Goal: Information Seeking & Learning: Understand process/instructions

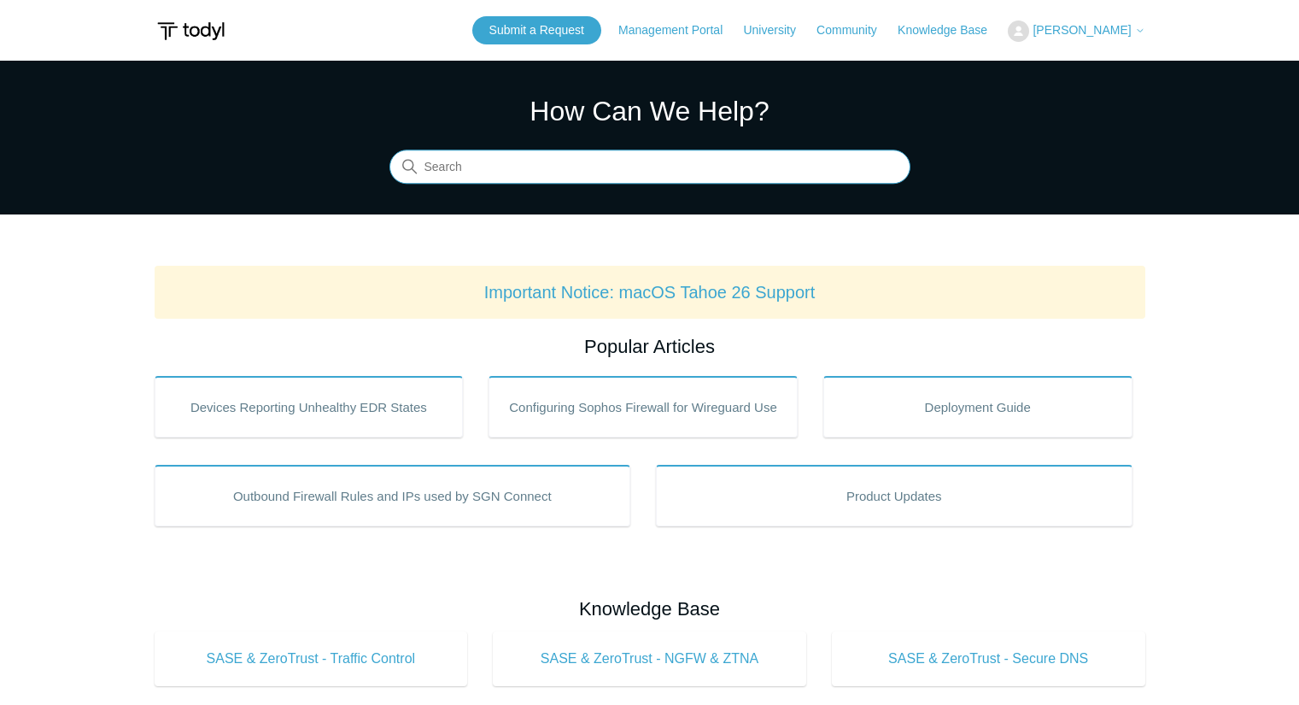
click at [700, 167] on input "Search" at bounding box center [650, 167] width 521 height 34
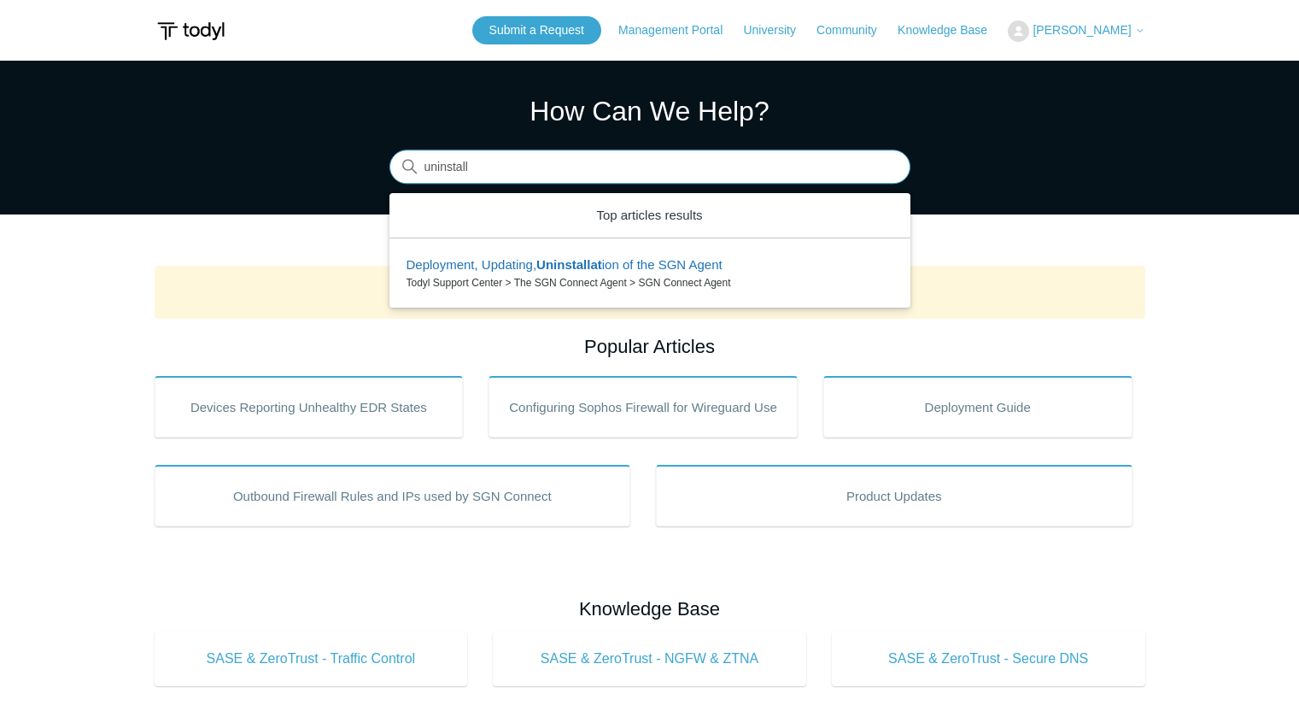
type input "uninstall"
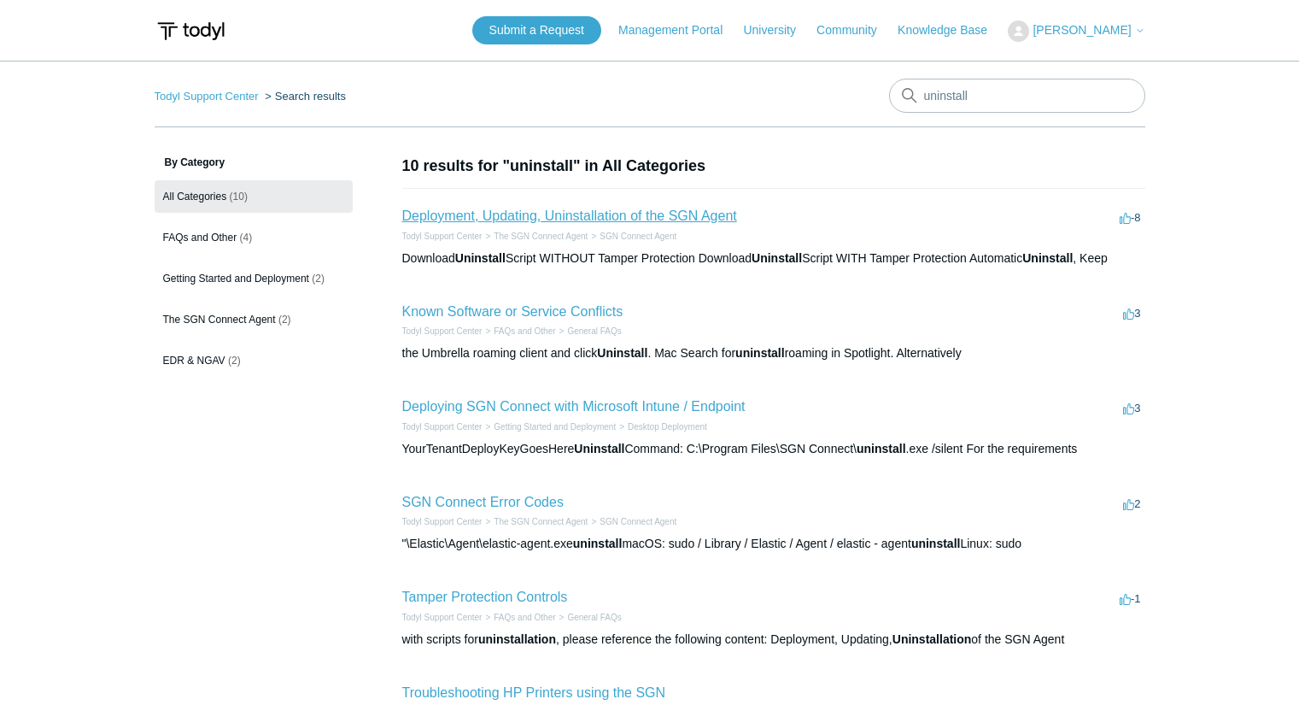
click at [582, 215] on link "Deployment, Updating, Uninstallation of the SGN Agent" at bounding box center [569, 215] width 335 height 15
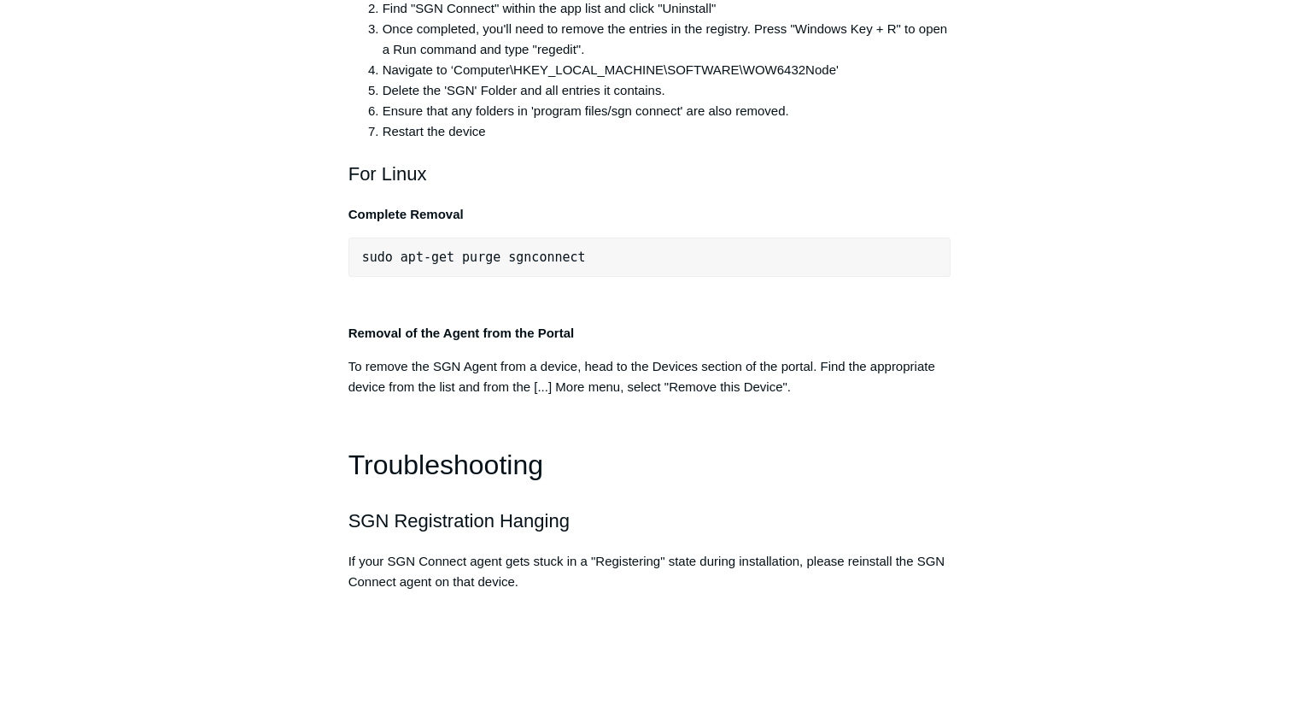
scroll to position [3582, 0]
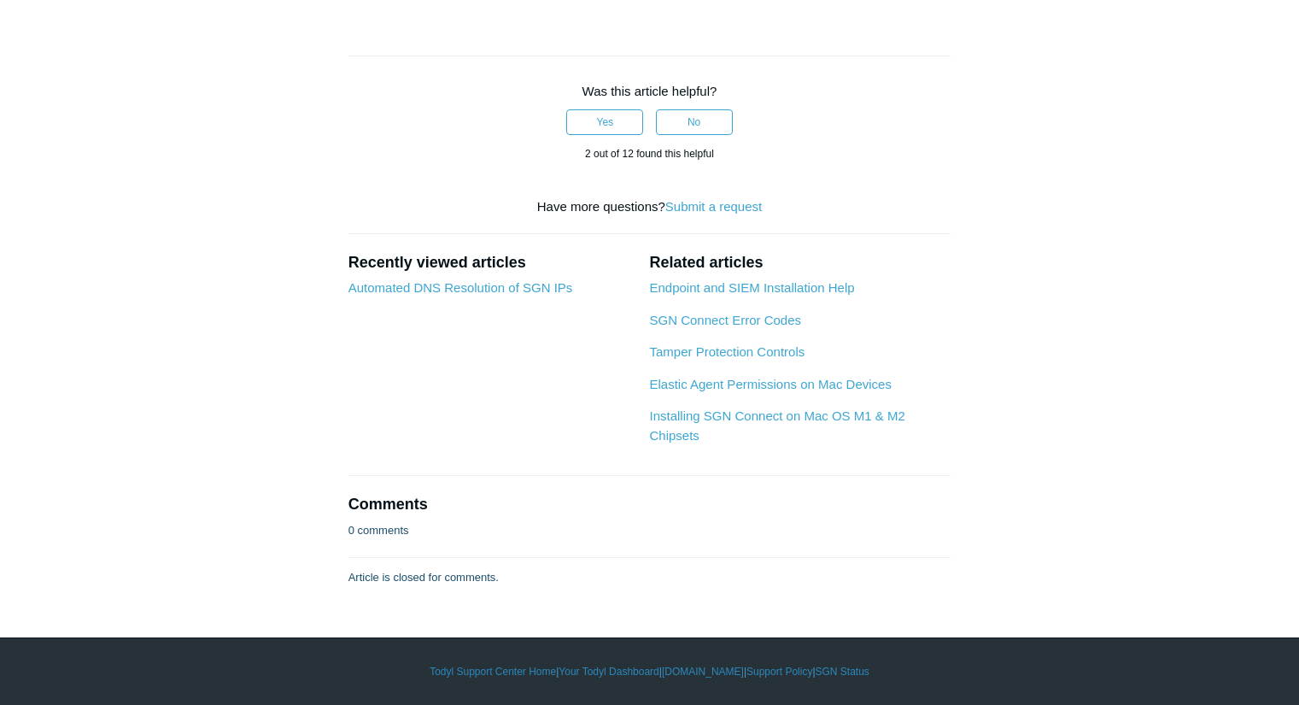
scroll to position [4945, 0]
click at [786, 327] on link "SGN Connect Error Codes" at bounding box center [725, 320] width 152 height 15
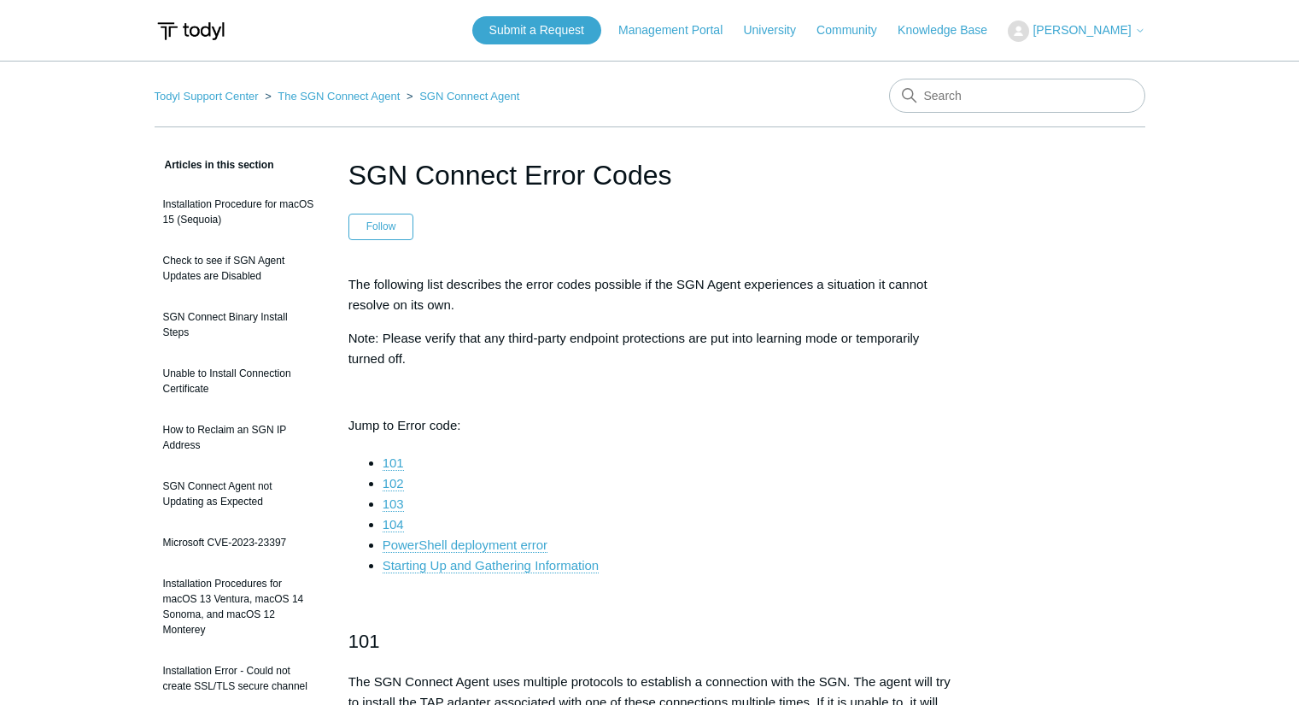
scroll to position [9, 0]
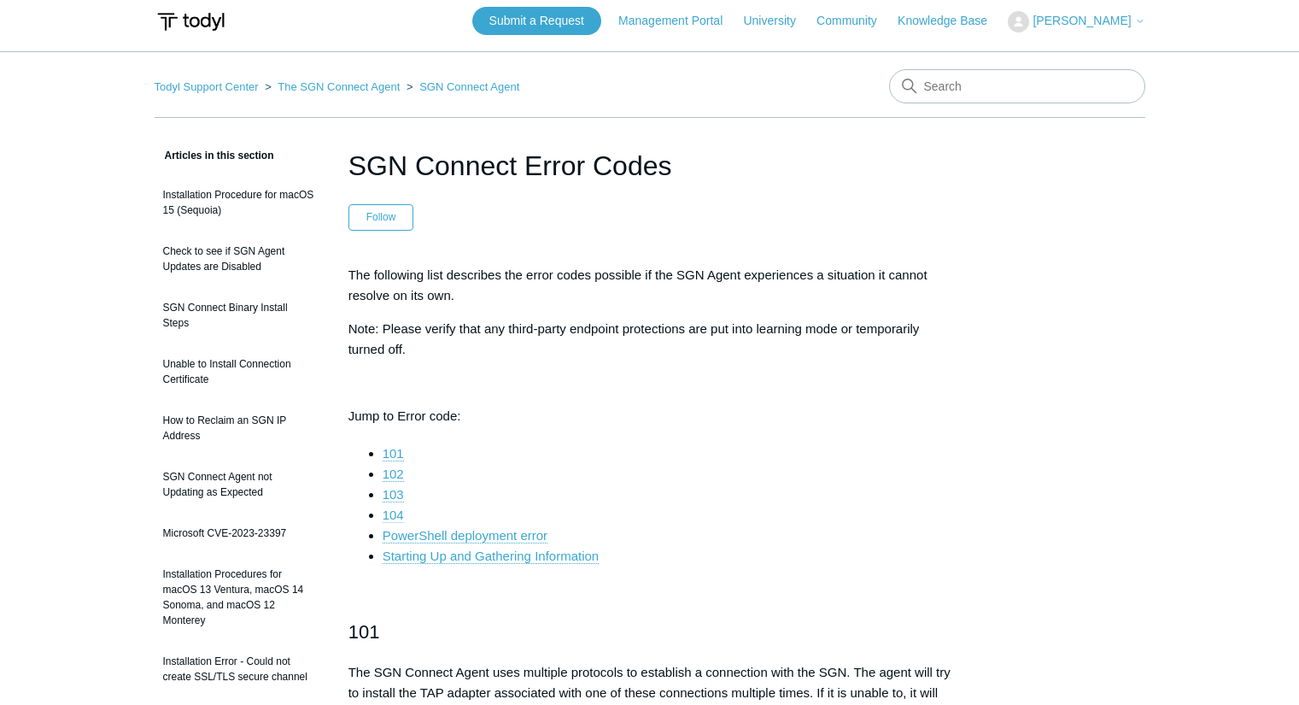
click at [398, 516] on link "104" at bounding box center [393, 514] width 21 height 15
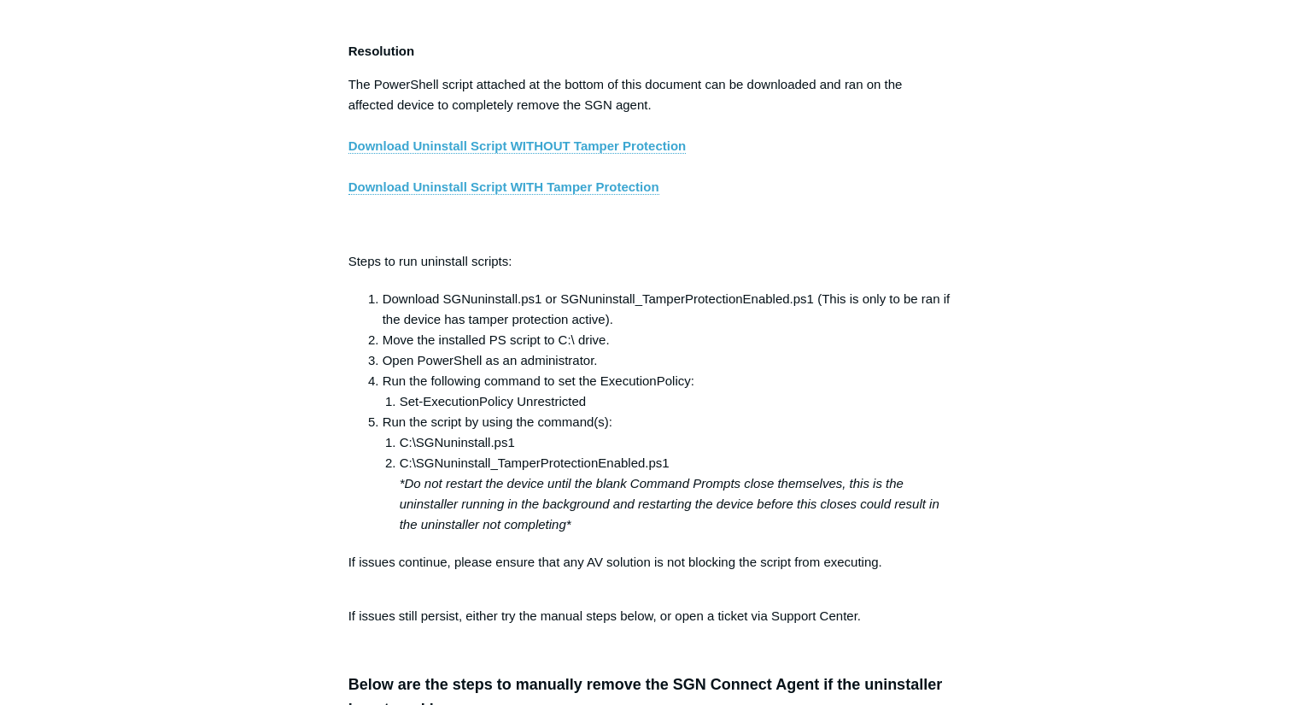
scroll to position [2900, 0]
click at [518, 407] on li "Set-ExecutionPolicy Unrestricted" at bounding box center [676, 400] width 552 height 21
copy ol "Set-ExecutionPolicy Unrestricted"
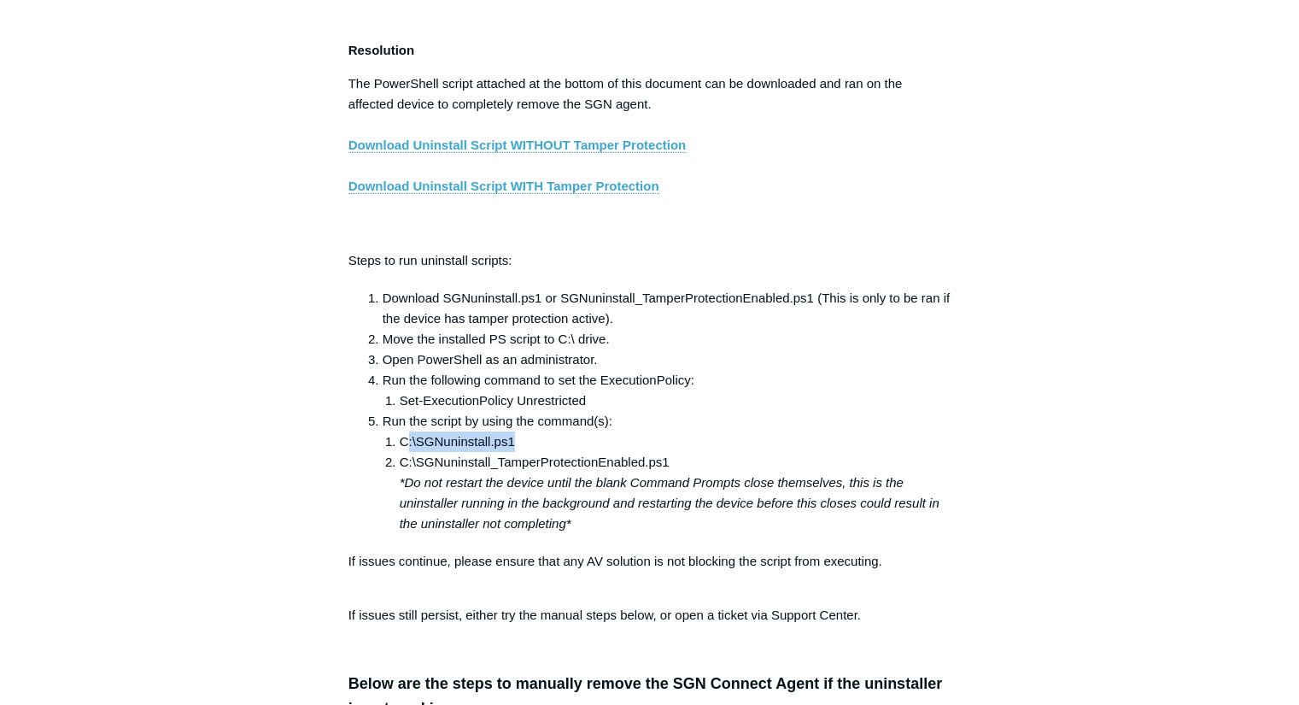
drag, startPoint x: 516, startPoint y: 453, endPoint x: 408, endPoint y: 454, distance: 107.6
click at [408, 452] on li "C:\SGNuninstall.ps1" at bounding box center [676, 441] width 552 height 21
click at [636, 452] on li "C:\SGNuninstall.ps1" at bounding box center [676, 441] width 552 height 21
drag, startPoint x: 669, startPoint y: 470, endPoint x: 403, endPoint y: 474, distance: 265.7
click at [403, 474] on li "C:\SGNuninstall_TamperProtectionEnabled.ps1 *Do not restart the device until th…" at bounding box center [676, 493] width 552 height 82
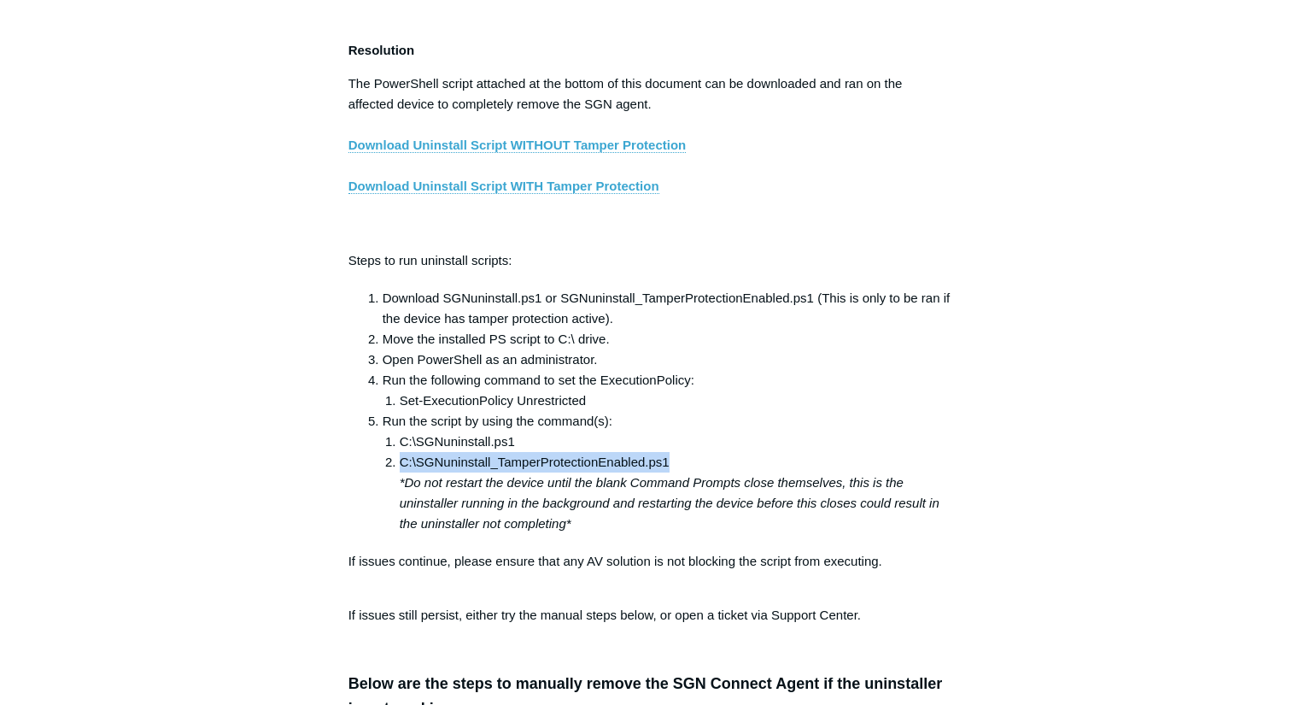
copy li "C:\SGNuninstall_TamperProtectionEnabled.ps1"
click at [856, 382] on li "Run the following command to set the ExecutionPolicy: Set-ExecutionPolicy Unres…" at bounding box center [667, 390] width 569 height 41
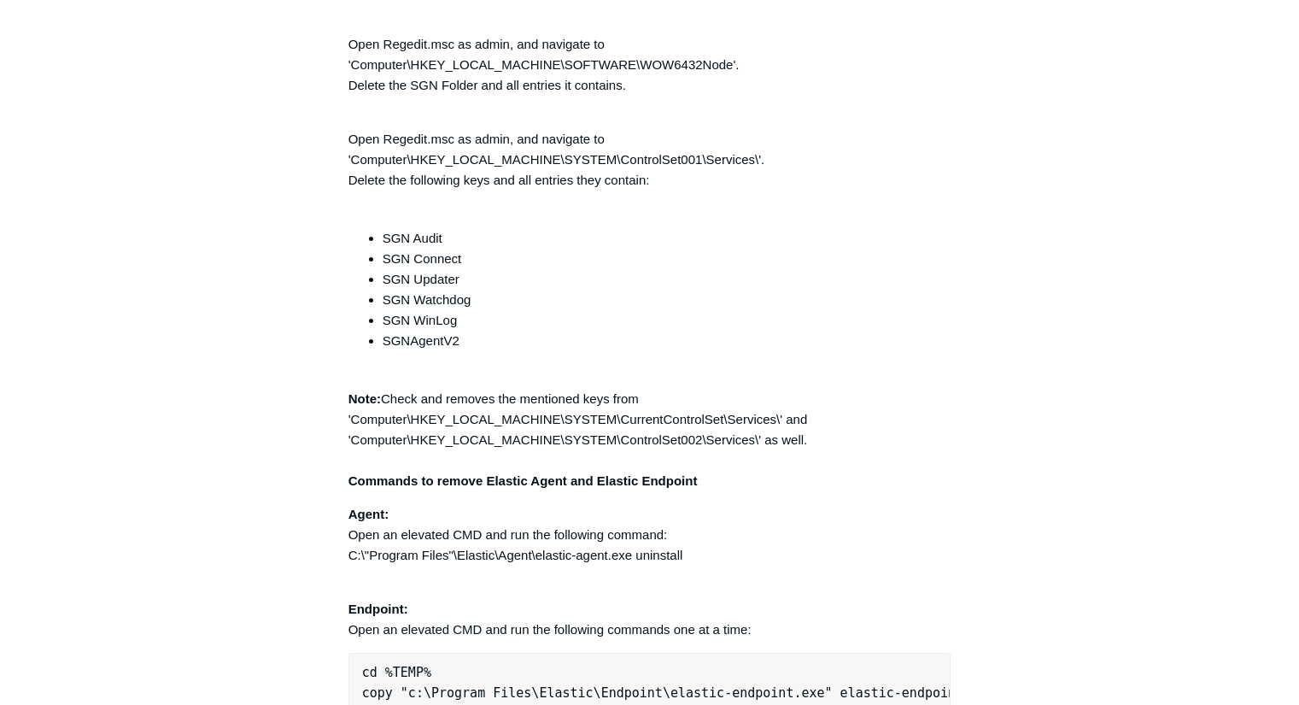
scroll to position [4168, 0]
